Goal: Task Accomplishment & Management: Manage account settings

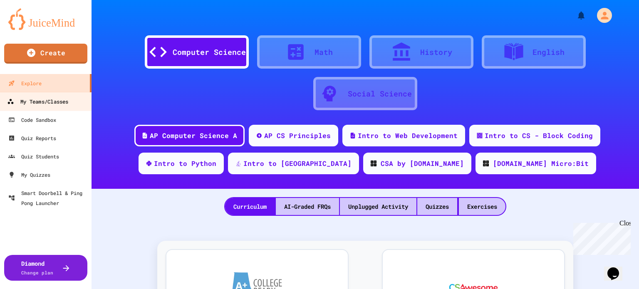
click at [60, 101] on div "My Teams/Classes" at bounding box center [37, 101] width 61 height 10
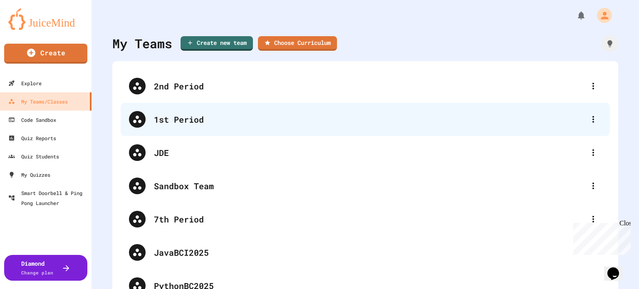
click at [190, 118] on div "1st Period" at bounding box center [369, 119] width 431 height 12
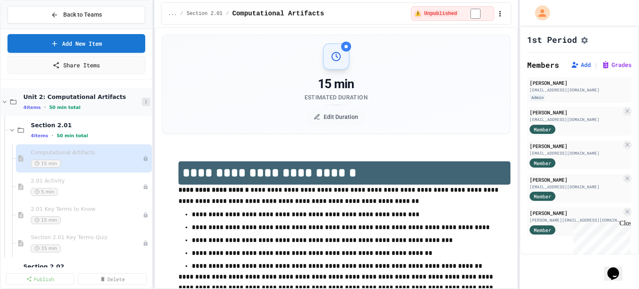
click at [143, 99] on icon at bounding box center [145, 101] width 5 height 5
click at [123, 144] on button "Publish All (4)" at bounding box center [118, 146] width 55 height 15
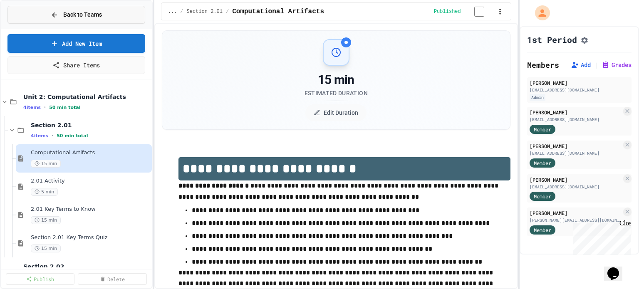
click at [115, 18] on button "Back to Teams" at bounding box center [76, 15] width 138 height 18
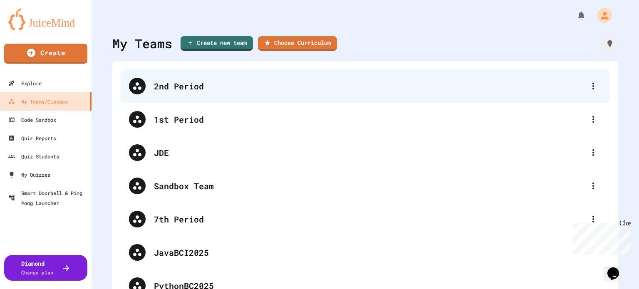
click at [215, 81] on div "2nd Period" at bounding box center [369, 86] width 431 height 12
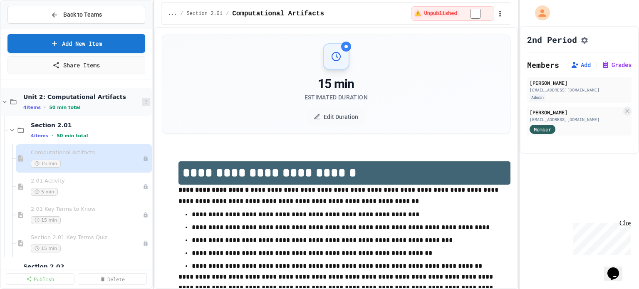
click at [143, 101] on icon at bounding box center [145, 101] width 5 height 5
click at [126, 145] on button "Publish All (4)" at bounding box center [118, 146] width 55 height 15
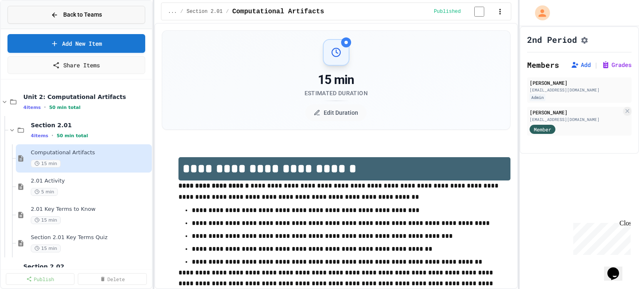
click at [111, 13] on button "Back to Teams" at bounding box center [76, 15] width 138 height 18
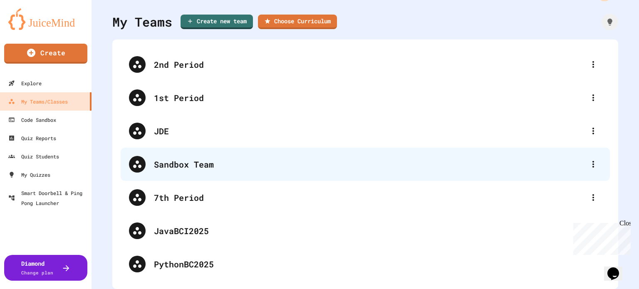
scroll to position [22, 0]
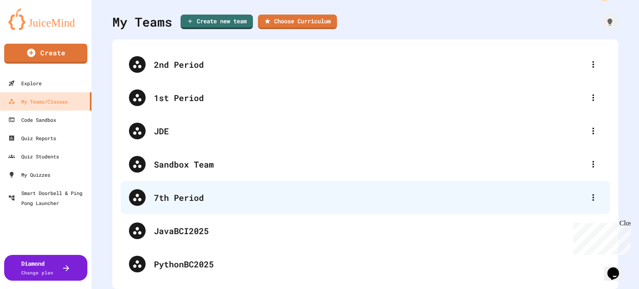
click at [193, 193] on div "7th Period" at bounding box center [369, 197] width 431 height 12
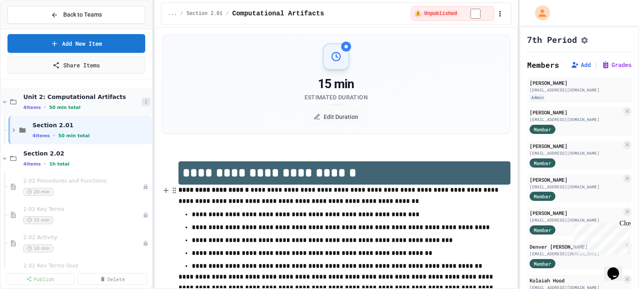
click at [143, 99] on icon at bounding box center [145, 101] width 5 height 5
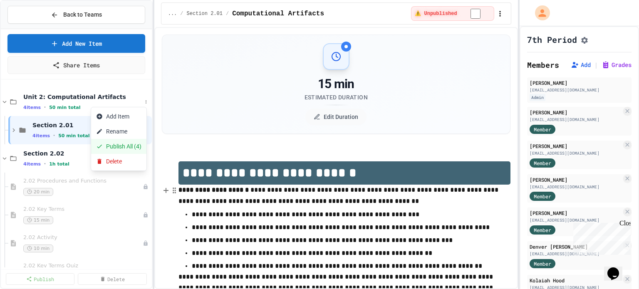
click at [123, 143] on button "Publish All (4)" at bounding box center [118, 146] width 55 height 15
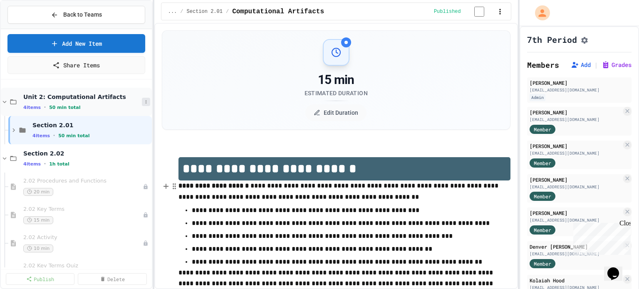
click at [143, 99] on icon at bounding box center [145, 101] width 5 height 5
click div
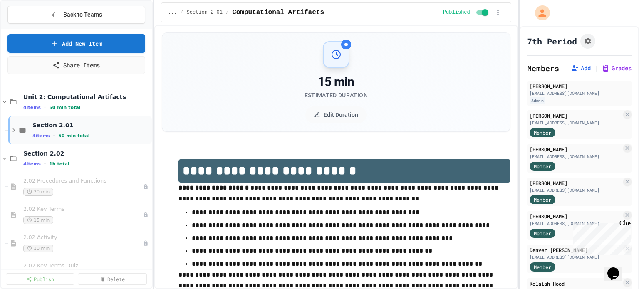
click at [15, 129] on icon at bounding box center [13, 130] width 2 height 4
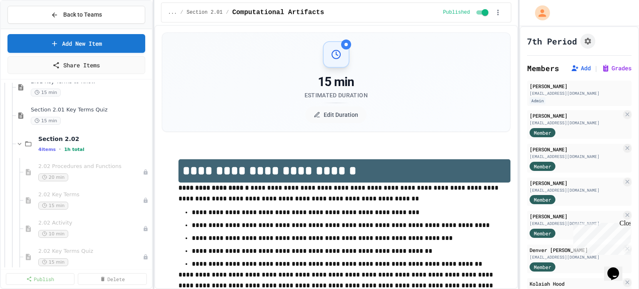
scroll to position [128, 0]
click at [143, 141] on icon at bounding box center [145, 143] width 5 height 5
click at [120, 188] on button "Publish All (4)" at bounding box center [118, 187] width 55 height 15
click at [94, 15] on span "Back to Teams" at bounding box center [82, 14] width 39 height 9
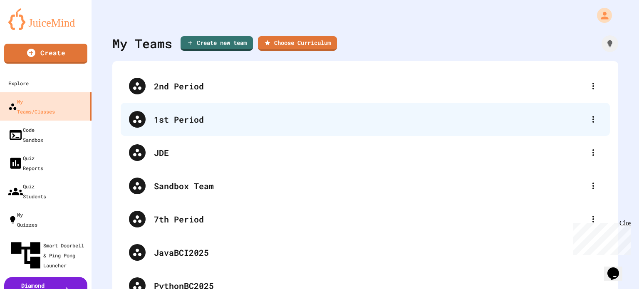
click at [162, 112] on div "1st Period" at bounding box center [365, 119] width 489 height 33
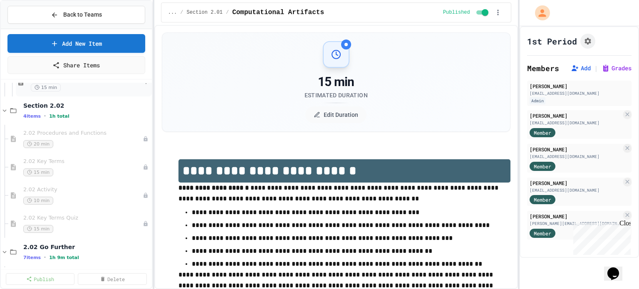
scroll to position [161, 0]
click at [143, 111] on icon at bounding box center [145, 110] width 5 height 5
click at [123, 158] on button "Publish All (4)" at bounding box center [118, 154] width 55 height 15
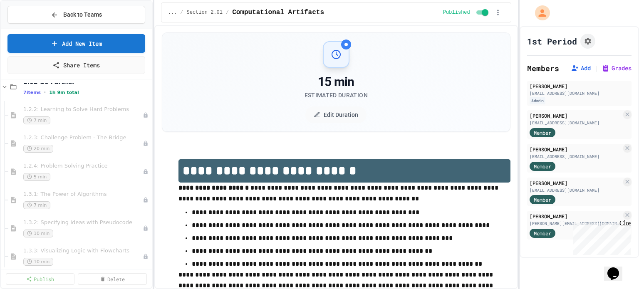
scroll to position [328, 0]
click at [78, 99] on div "1.2.2: Learning to Solve Hard Problems 7 min" at bounding box center [79, 113] width 143 height 28
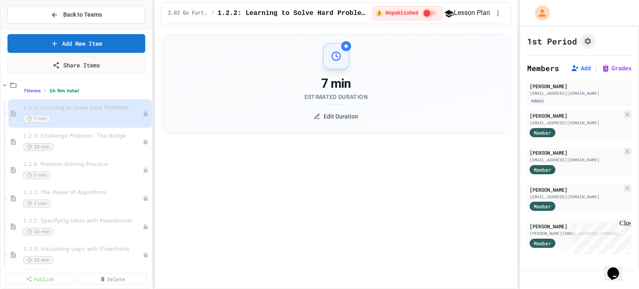
select select "***"
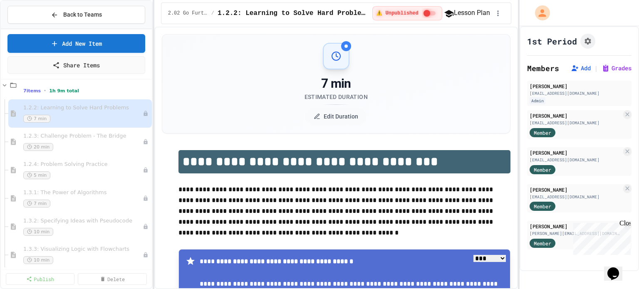
scroll to position [279, 0]
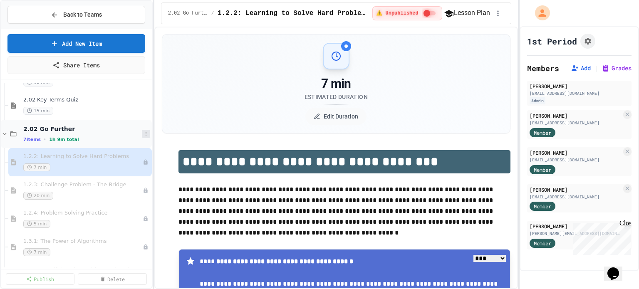
click at [143, 134] on icon at bounding box center [145, 133] width 5 height 5
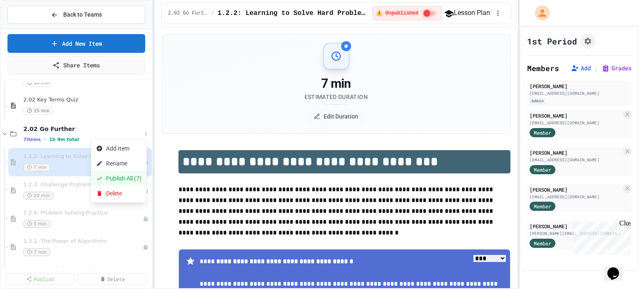
click at [127, 176] on button "Publish All (7)" at bounding box center [118, 178] width 55 height 15
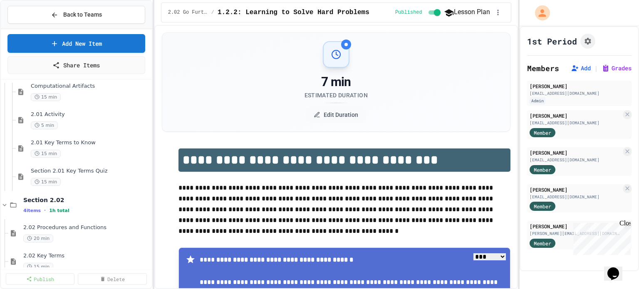
scroll to position [0, 0]
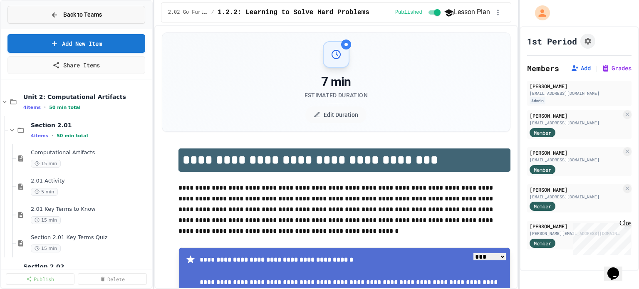
click at [92, 16] on span "Back to Teams" at bounding box center [82, 14] width 39 height 9
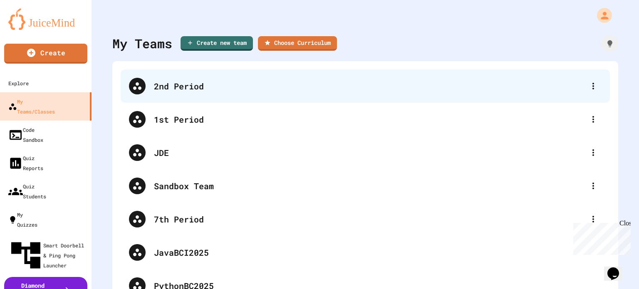
click at [166, 91] on div "2nd Period" at bounding box center [369, 86] width 431 height 12
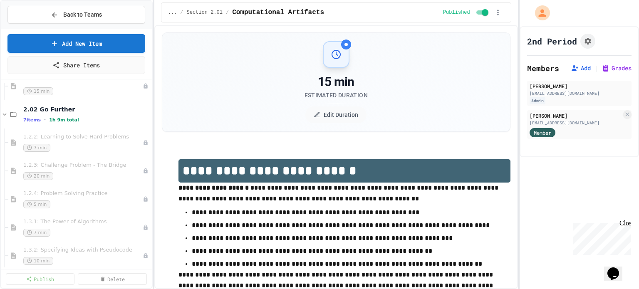
scroll to position [363, 0]
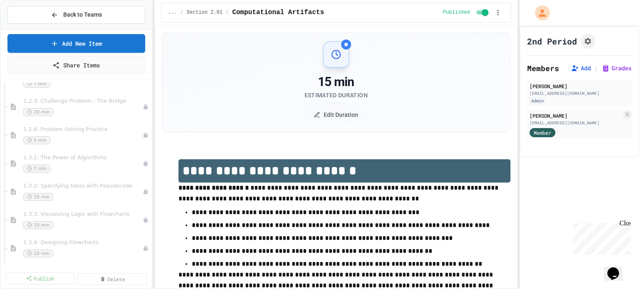
click at [43, 279] on link "Publish" at bounding box center [40, 278] width 70 height 12
click at [11, 265] on label "Select All ( 19 items)" at bounding box center [43, 266] width 75 height 8
click at [116, 283] on link "19 Selected" at bounding box center [112, 278] width 70 height 12
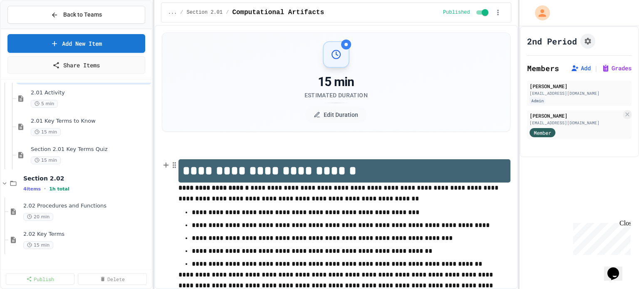
scroll to position [0, 0]
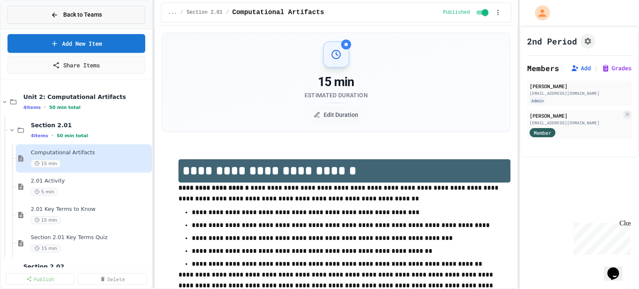
click at [112, 15] on button "Back to Teams" at bounding box center [76, 15] width 138 height 18
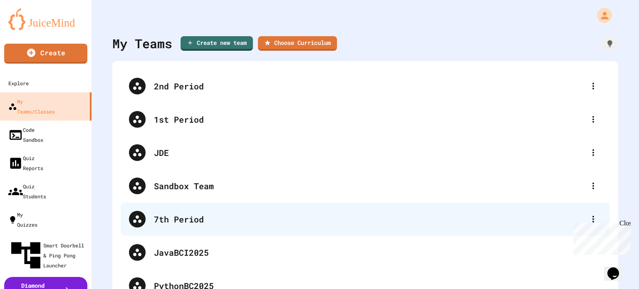
click at [173, 218] on div "7th Period" at bounding box center [369, 219] width 431 height 12
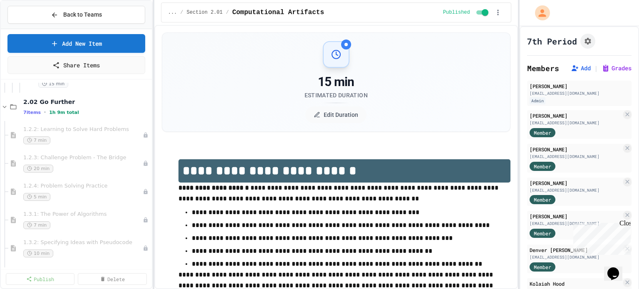
scroll to position [363, 0]
click at [53, 281] on link "Publish" at bounding box center [40, 278] width 67 height 12
click at [103, 282] on link "19 Selected" at bounding box center [112, 278] width 67 height 12
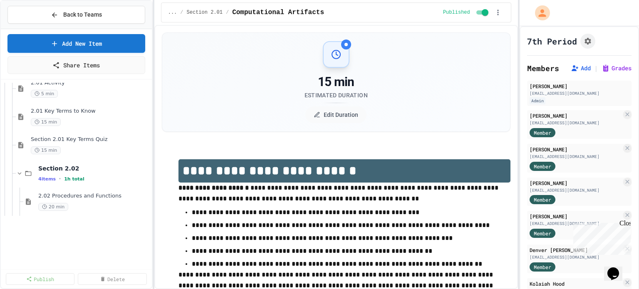
scroll to position [0, 0]
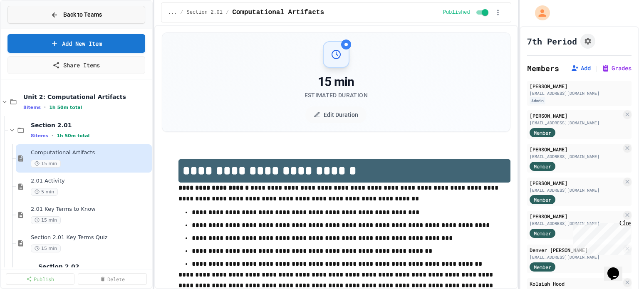
click at [111, 17] on button "Back to Teams" at bounding box center [76, 15] width 138 height 18
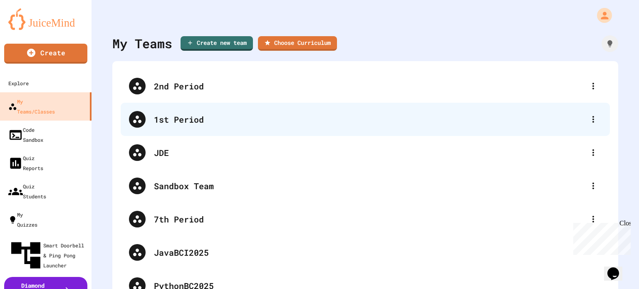
click at [198, 120] on div "1st Period" at bounding box center [369, 119] width 431 height 12
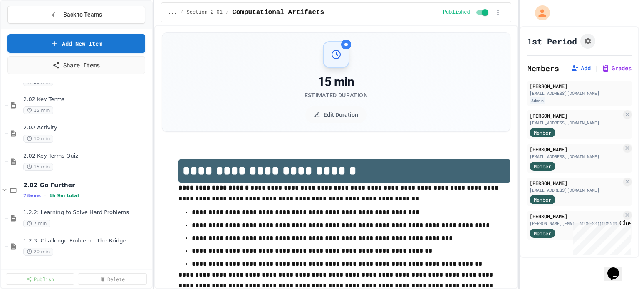
scroll to position [167, 0]
